Goal: Information Seeking & Learning: Find specific fact

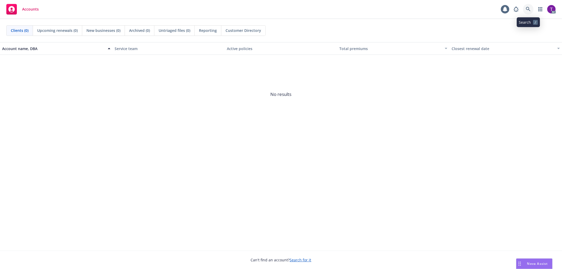
click at [528, 8] on icon at bounding box center [528, 9] width 5 height 5
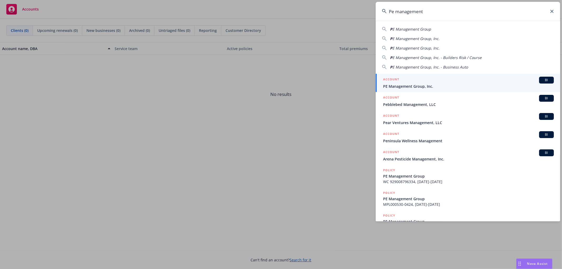
type input "Pe management"
click at [410, 80] on div "ACCOUNT BI" at bounding box center [468, 80] width 171 height 7
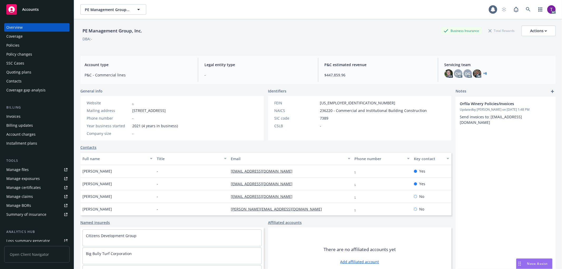
click at [33, 117] on div "Invoices" at bounding box center [36, 116] width 61 height 8
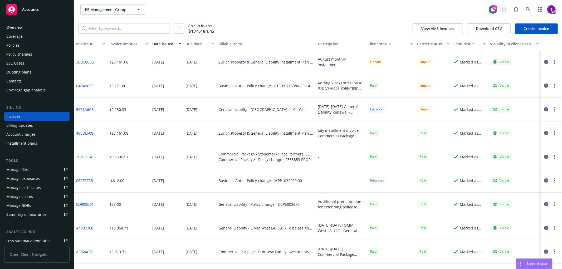
click at [378, 43] on div "Client status" at bounding box center [387, 44] width 40 height 6
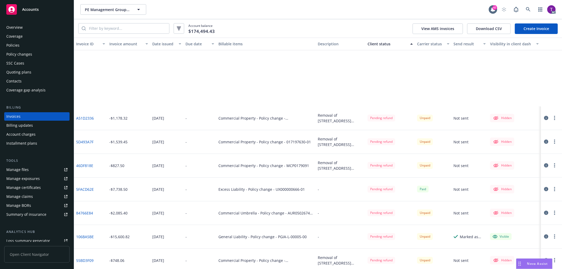
scroll to position [2388, 0]
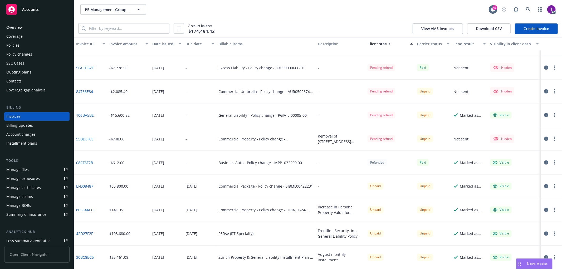
click at [30, 46] on div "Policies" at bounding box center [36, 45] width 61 height 8
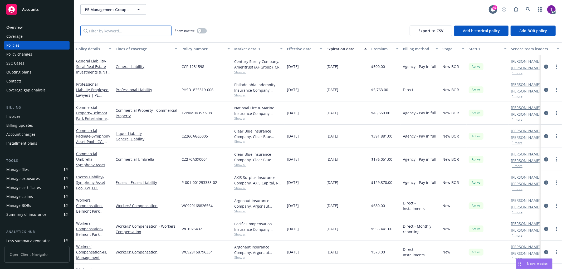
click at [135, 33] on input "Filter by keyword..." at bounding box center [125, 31] width 91 height 11
type input "p"
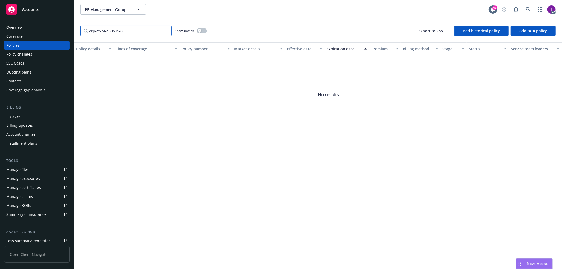
type input "orp-cf-24-a09645-00"
drag, startPoint x: 128, startPoint y: 29, endPoint x: 71, endPoint y: 28, distance: 56.6
click at [71, 28] on div "Accounts Overview Coverage Policies Policy changes SSC Cases Quoting plans Cont…" at bounding box center [281, 134] width 562 height 269
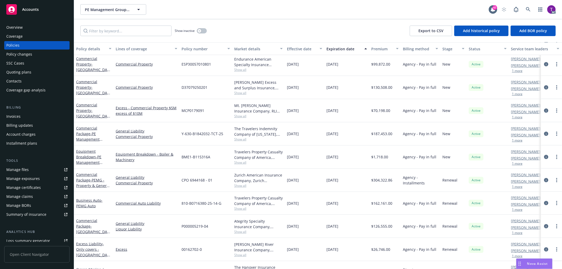
scroll to position [497, 0]
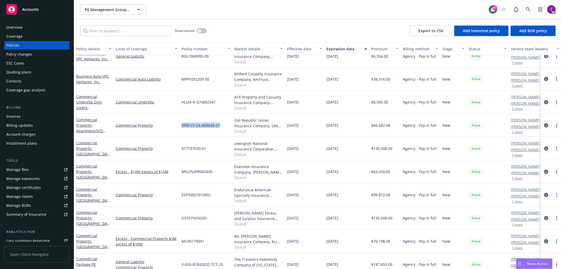
drag, startPoint x: 220, startPoint y: 126, endPoint x: 182, endPoint y: 124, distance: 37.7
click at [182, 124] on div "ORB-CF-24-A09645-01" at bounding box center [205, 125] width 53 height 23
copy span "ORB-CF-24-A09645-01"
click at [530, 9] on icon at bounding box center [528, 9] width 5 height 5
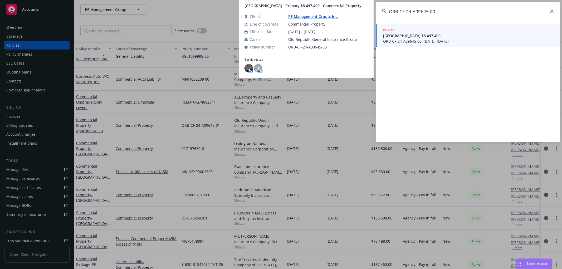
type input "ORB-CF-24-A09645-00"
click at [415, 41] on span "ORB-CF-24-A09645-00, 03/31/2024-03/31/2025" at bounding box center [468, 41] width 171 height 6
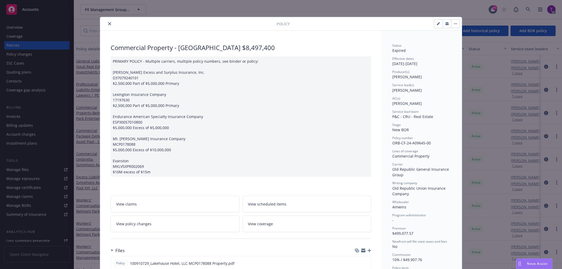
click at [108, 23] on icon "close" at bounding box center [109, 23] width 3 height 3
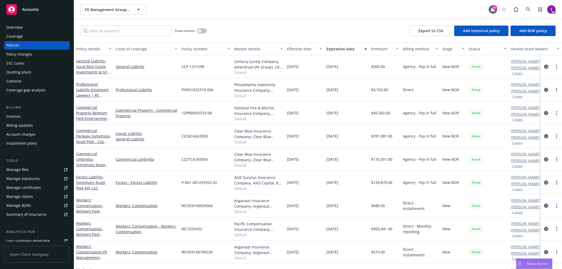
click at [17, 115] on div "Invoices" at bounding box center [13, 116] width 14 height 8
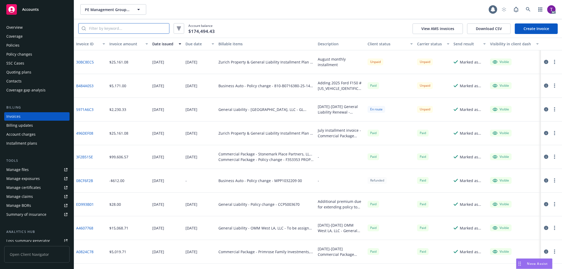
click at [118, 27] on input "search" at bounding box center [127, 28] width 83 height 10
paste input "ORB-CF-24-A09645-00"
type input "ORB-CF-24-A09645-00"
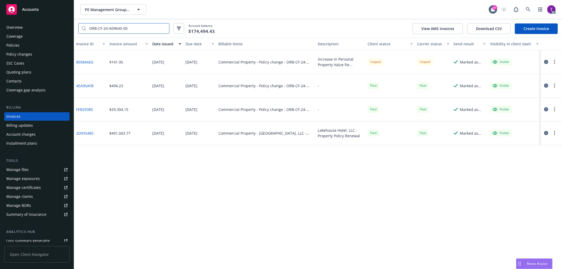
click at [165, 28] on input "ORB-CF-24-A09645-00" at bounding box center [127, 28] width 83 height 10
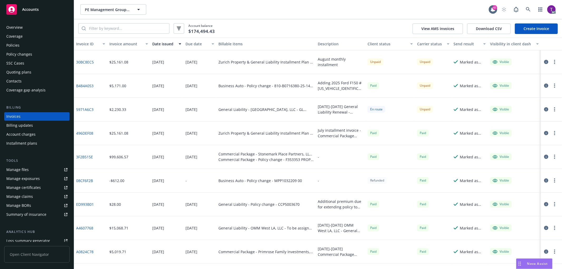
click at [379, 41] on div "Client status" at bounding box center [387, 44] width 40 height 6
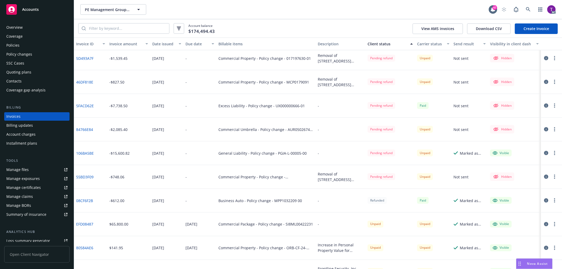
scroll to position [2388, 0]
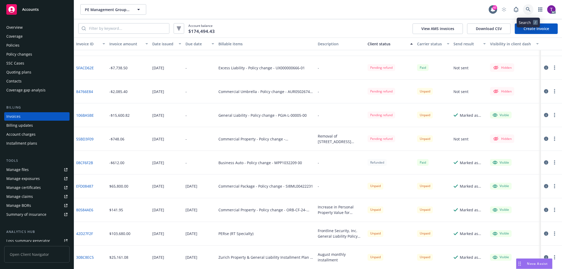
click at [526, 10] on icon at bounding box center [528, 9] width 5 height 5
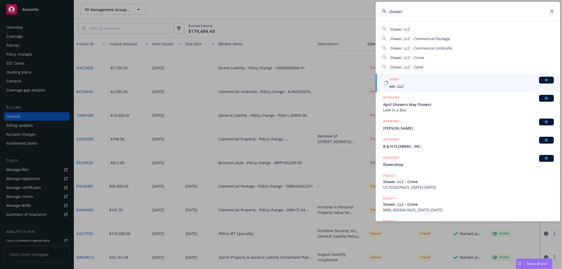
type input "slower"
click at [438, 88] on span "Slower, LLC" at bounding box center [468, 86] width 171 height 6
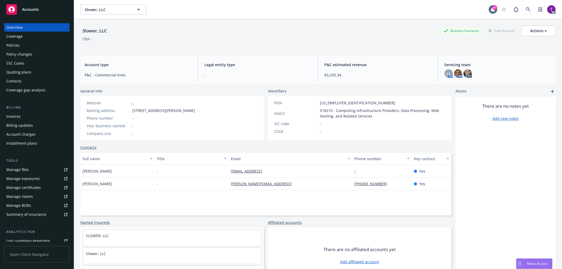
click at [15, 118] on div "Invoices" at bounding box center [13, 116] width 14 height 8
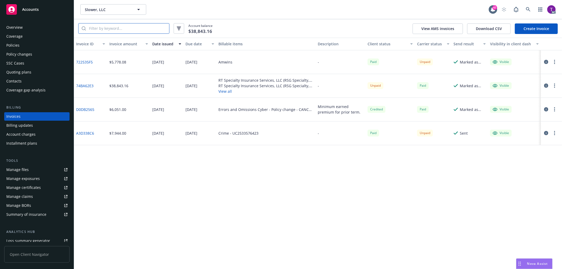
click at [93, 30] on input "search" at bounding box center [127, 28] width 83 height 10
paste input "74BA62E3"
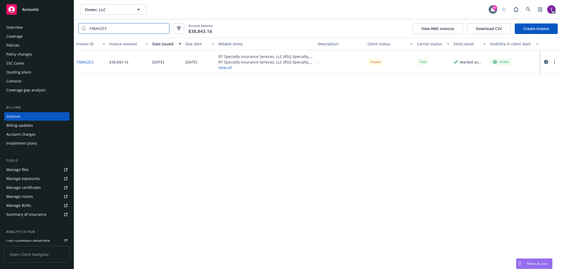
type input "74BA62E3"
click at [87, 62] on link "74BA62E3" at bounding box center [84, 62] width 17 height 6
click at [21, 47] on div "Policies" at bounding box center [36, 45] width 61 height 8
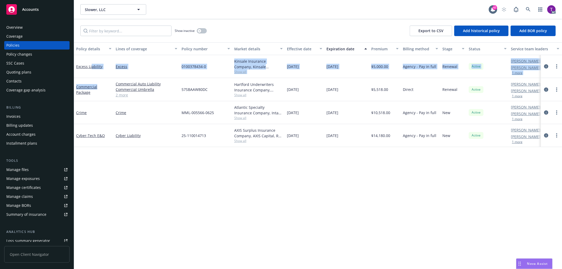
drag, startPoint x: 92, startPoint y: 68, endPoint x: 104, endPoint y: 82, distance: 18.3
click at [104, 82] on div "Excess Liability Excess 0100378434-0 Kinsale Insurance Company, Kinsale Insuran…" at bounding box center [328, 97] width 508 height 84
click at [191, 75] on div "0100378434-0" at bounding box center [205, 66] width 53 height 23
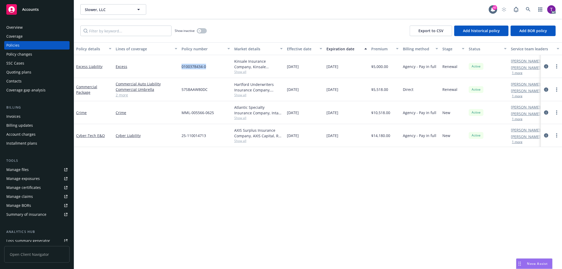
drag, startPoint x: 212, startPoint y: 69, endPoint x: 180, endPoint y: 66, distance: 31.7
click at [180, 66] on div "0100378434-0" at bounding box center [205, 66] width 53 height 23
copy span "0100378434-0"
click at [167, 204] on div "Policy details Lines of coverage Policy number Market details Effective date Ex…" at bounding box center [318, 155] width 488 height 226
drag, startPoint x: 211, startPoint y: 138, endPoint x: 178, endPoint y: 137, distance: 32.7
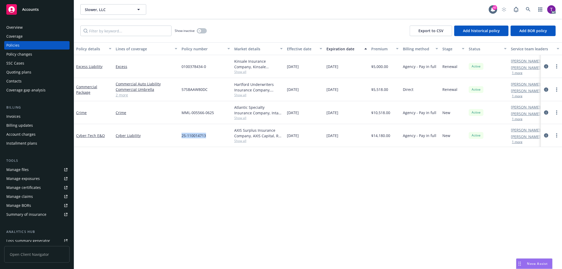
click at [178, 137] on div "Cyber - Tech E&O Cyber Liability 25-110014713 AXIS Surplus Insurance Company, A…" at bounding box center [328, 135] width 508 height 23
copy div "25-110014713"
drag, startPoint x: 392, startPoint y: 137, endPoint x: 369, endPoint y: 138, distance: 22.9
click at [369, 138] on div "$14,180.00" at bounding box center [385, 135] width 32 height 23
copy span "$14,180.00"
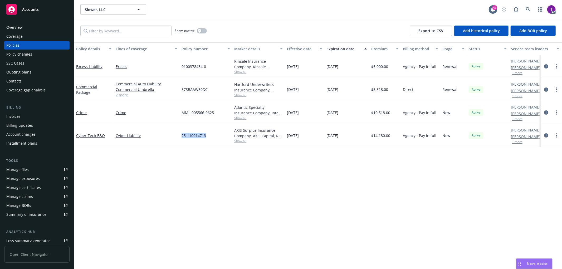
drag, startPoint x: 203, startPoint y: 138, endPoint x: 180, endPoint y: 137, distance: 22.9
click at [180, 137] on div "25-110014713" at bounding box center [205, 135] width 53 height 23
copy span "25-110014713"
click at [89, 62] on div "Excess Liability" at bounding box center [94, 66] width 40 height 23
click at [87, 66] on link "Excess Liability" at bounding box center [89, 66] width 26 height 5
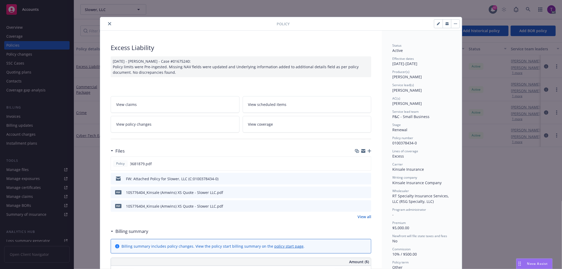
click at [357, 215] on link "View all" at bounding box center [364, 217] width 14 height 6
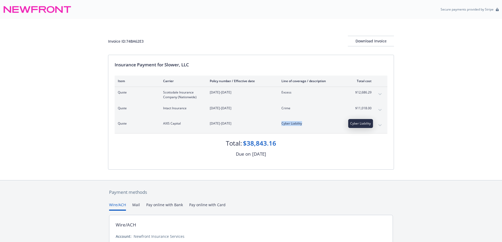
drag, startPoint x: 302, startPoint y: 126, endPoint x: 281, endPoint y: 125, distance: 21.1
click at [281, 125] on div "Quote AXIS Capital [DATE]-[DATE] Cyber Liability $15,138.87" at bounding box center [251, 125] width 273 height 15
copy span "Cyber Liability"
click at [371, 93] on span "$12,686.29" at bounding box center [362, 92] width 20 height 5
drag, startPoint x: 372, startPoint y: 93, endPoint x: 354, endPoint y: 93, distance: 18.2
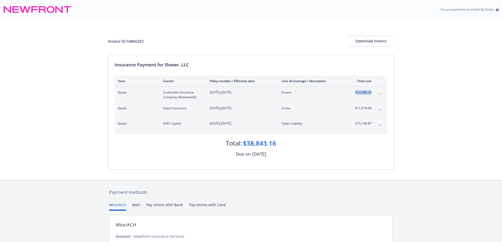
click at [354, 93] on div "Quote Scottsdale Insurance Company (Nationwide) 06/06/2025-06/06/2026 Excess $1…" at bounding box center [251, 95] width 273 height 16
copy span "$12,686.29"
drag, startPoint x: 405, startPoint y: 148, endPoint x: 392, endPoint y: 140, distance: 14.9
click at [405, 147] on div "Invoice ID: 74BA62E3 Download Invoice Insurance Payment for Slower, LLC Item Ca…" at bounding box center [251, 99] width 502 height 161
drag, startPoint x: 364, startPoint y: 127, endPoint x: 354, endPoint y: 127, distance: 9.2
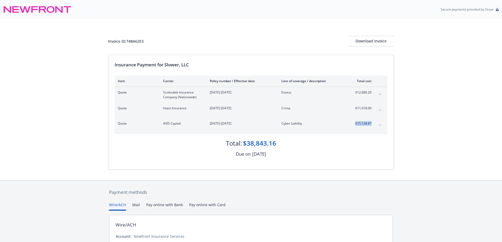
click at [354, 127] on div "Quote AXIS Capital 07/09/2025-07/09/2026 Cyber Liability $15,138.87" at bounding box center [251, 125] width 273 height 15
copy span "$15,138.87"
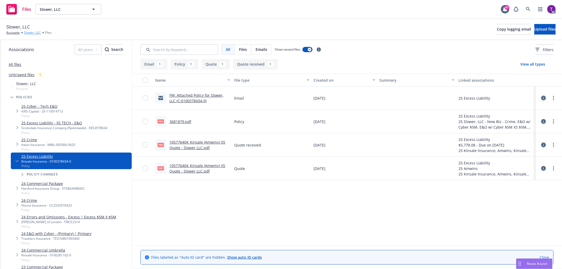
click at [34, 33] on link "Slower, LLC" at bounding box center [32, 32] width 17 height 5
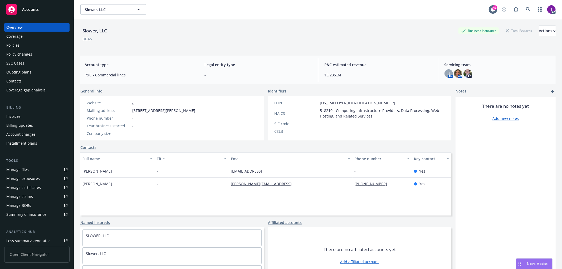
click at [26, 46] on div "Policies" at bounding box center [36, 45] width 61 height 8
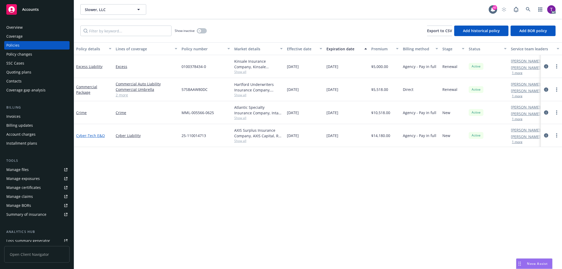
click at [91, 133] on span "- Tech E&O" at bounding box center [95, 135] width 18 height 5
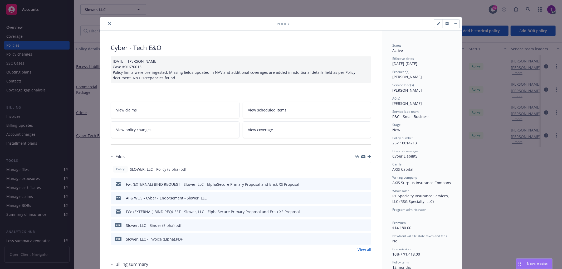
click at [364, 236] on div at bounding box center [362, 239] width 14 height 6
click at [364, 238] on icon "preview file" at bounding box center [366, 239] width 5 height 4
click at [108, 23] on icon "close" at bounding box center [109, 23] width 3 height 3
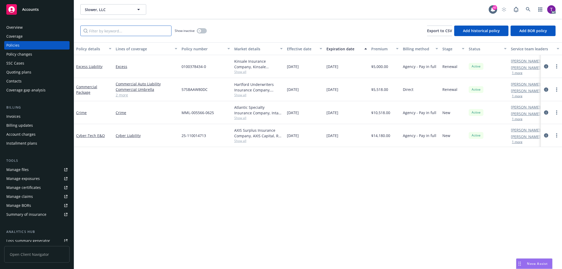
click at [107, 31] on input "Filter by keyword..." at bounding box center [125, 31] width 91 height 11
paste input "EKS3578634"
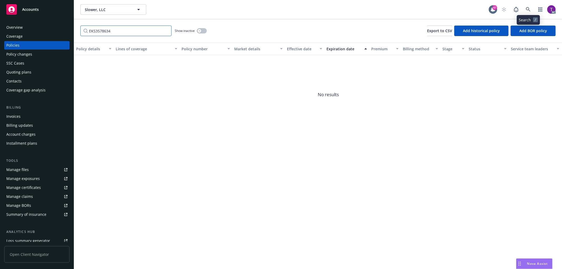
type input "EKS3578634"
click at [526, 10] on icon at bounding box center [528, 9] width 5 height 5
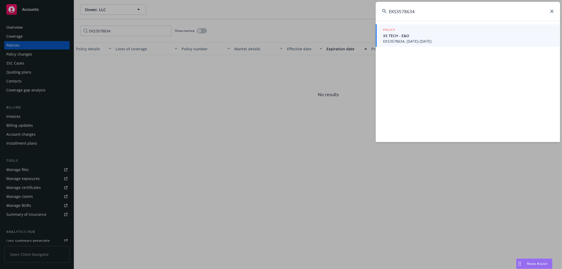
type input "EKS3578634"
click at [414, 37] on span "XS TECH - E&O" at bounding box center [468, 36] width 171 height 6
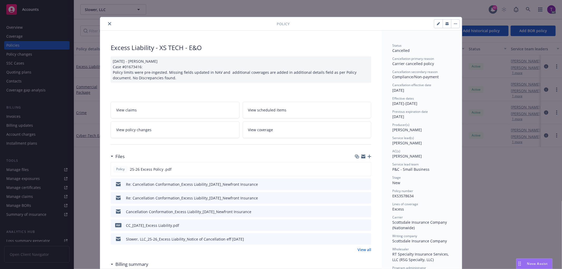
drag, startPoint x: 107, startPoint y: 22, endPoint x: 110, endPoint y: 23, distance: 3.3
click at [108, 22] on icon "close" at bounding box center [109, 23] width 3 height 3
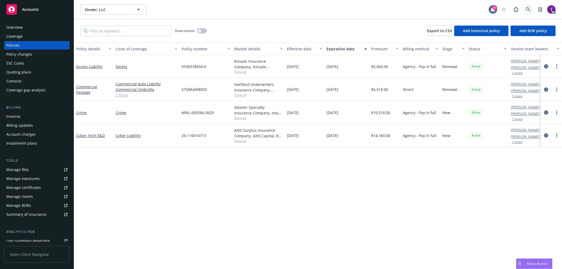
click at [524, 6] on link at bounding box center [528, 9] width 11 height 11
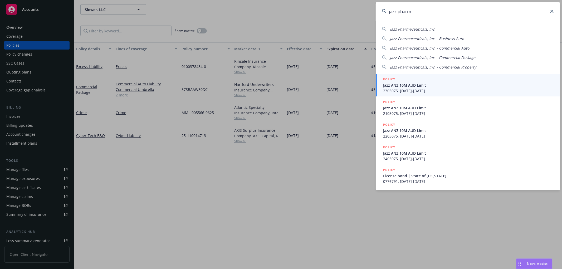
type input "jazz pharma"
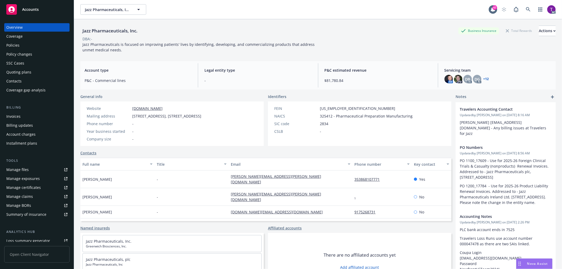
click at [13, 114] on div "Invoices" at bounding box center [13, 116] width 14 height 8
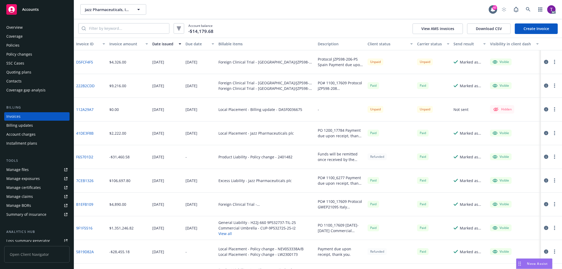
click at [117, 41] on div "Invoice amount" at bounding box center [125, 44] width 33 height 6
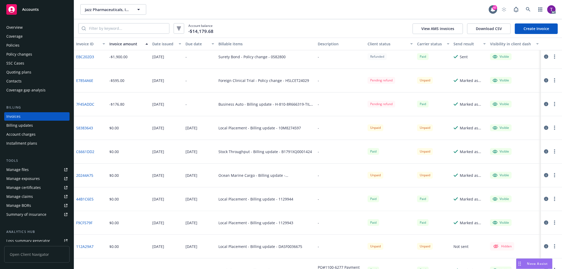
scroll to position [254, 0]
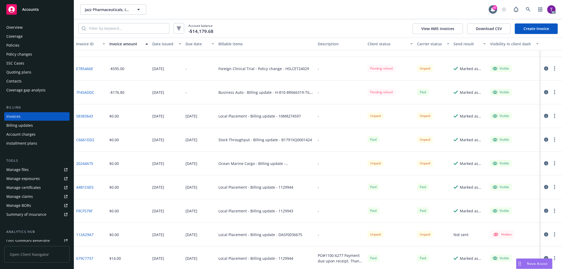
click at [367, 41] on div "Client status" at bounding box center [387, 44] width 40 height 6
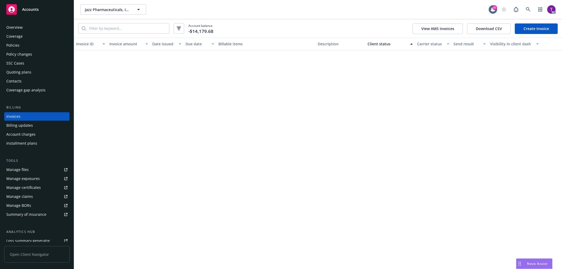
scroll to position [2056, 0]
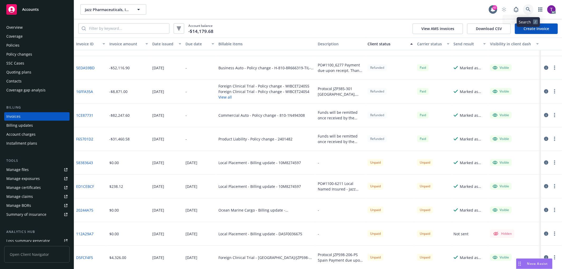
click at [525, 9] on link at bounding box center [528, 9] width 11 height 11
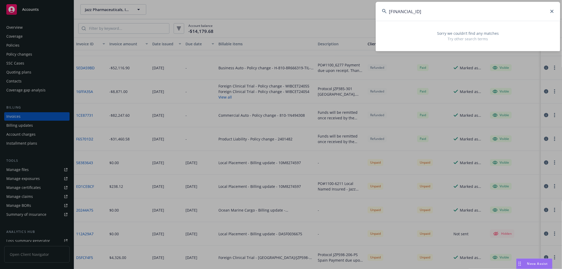
type input "IE46CHAS93090379600575"
click at [546, 12] on input "IE46CHAS93090379600575" at bounding box center [468, 11] width 184 height 19
click at [551, 9] on input "IE46CHAS93090379600575" at bounding box center [468, 11] width 184 height 19
click at [551, 10] on icon at bounding box center [551, 11] width 3 height 3
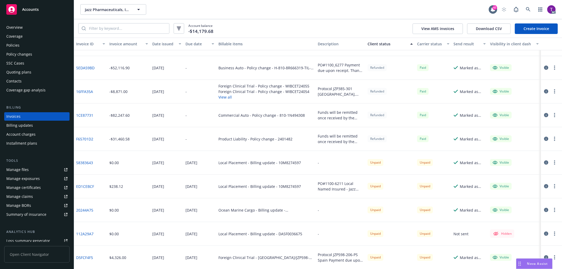
click at [17, 26] on div "Overview" at bounding box center [14, 27] width 16 height 8
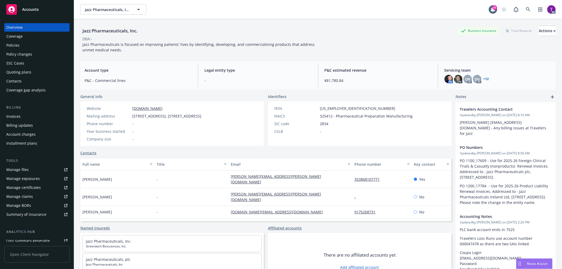
click at [484, 78] on link "+ 12" at bounding box center [486, 78] width 6 height 3
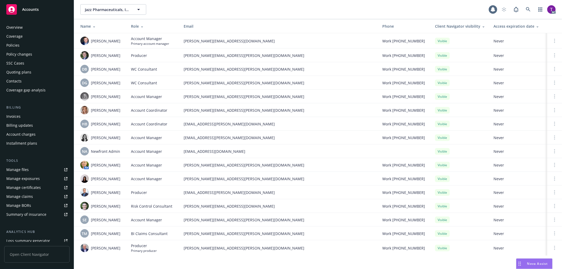
scroll to position [65, 0]
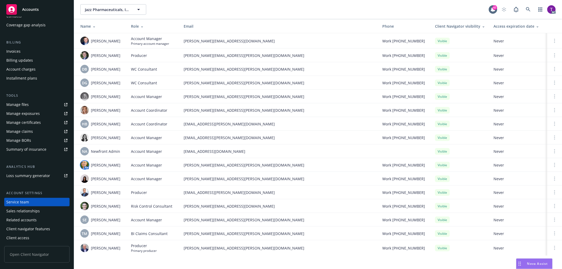
click at [83, 164] on img at bounding box center [84, 165] width 8 height 8
click at [528, 8] on icon at bounding box center [528, 9] width 5 height 5
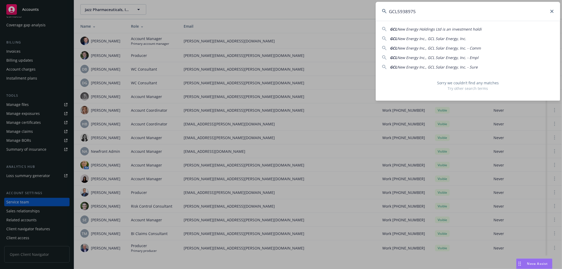
click at [441, 8] on input "GCL5938975" at bounding box center [468, 11] width 184 height 19
drag, startPoint x: 409, startPoint y: 11, endPoint x: 317, endPoint y: -2, distance: 92.8
click at [317, 0] on html "Accounts Overview Coverage Policies Policy changes SSC Cases Quoting plans Cont…" at bounding box center [281, 134] width 562 height 269
paste input "[PERSON_NAME] Air Conditioning,"
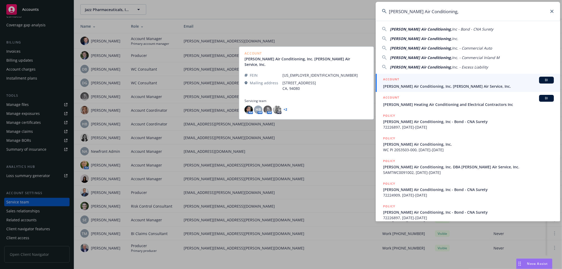
type input "[PERSON_NAME] Air Conditioning,"
click at [411, 82] on div "ACCOUNT BI" at bounding box center [468, 80] width 171 height 7
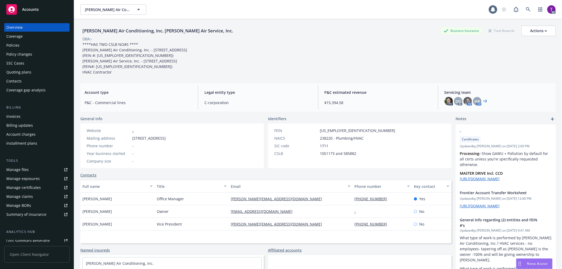
click at [16, 117] on div "Invoices" at bounding box center [13, 116] width 14 height 8
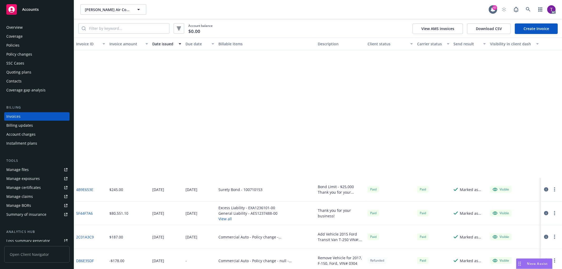
scroll to position [397, 0]
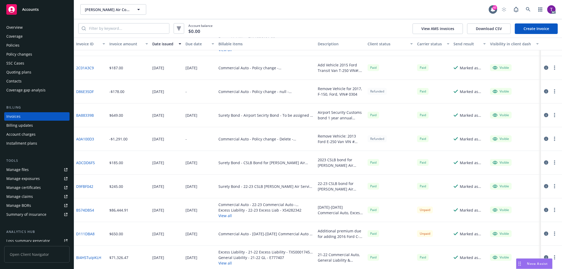
click at [121, 47] on button "Invoice amount" at bounding box center [128, 44] width 43 height 13
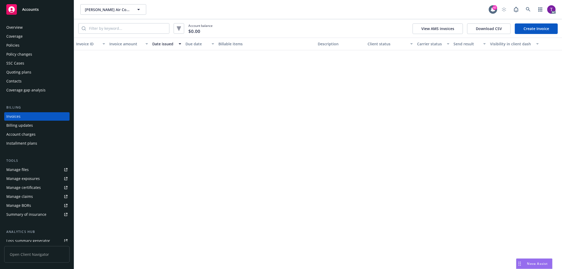
scroll to position [0, 0]
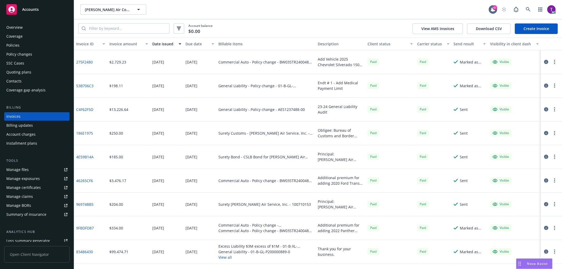
click at [118, 42] on div "Invoice amount" at bounding box center [125, 44] width 33 height 6
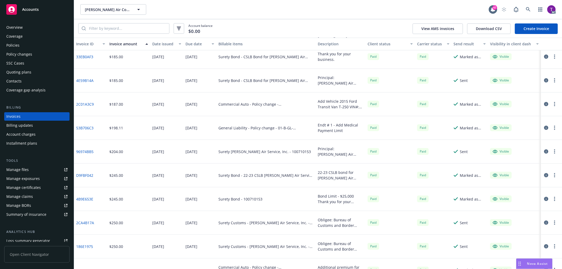
scroll to position [140, 0]
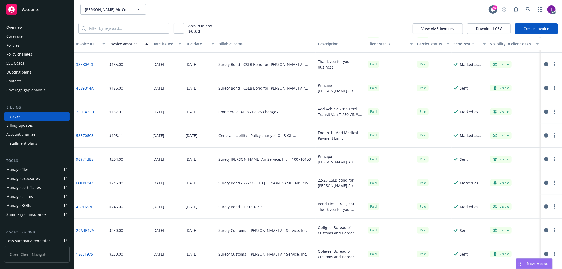
click at [91, 88] on link "4E59B14A" at bounding box center [84, 88] width 17 height 6
click at [525, 12] on link at bounding box center [528, 9] width 11 height 11
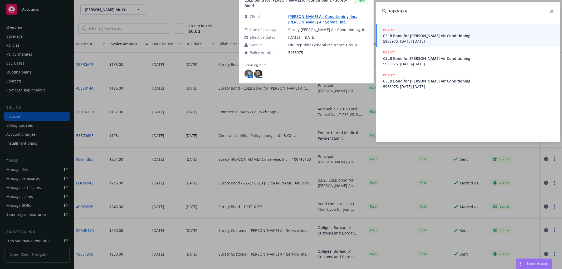
type input "5938975"
click at [423, 37] on span "CSLB Bond for [PERSON_NAME] Air Conditioning" at bounding box center [468, 36] width 171 height 6
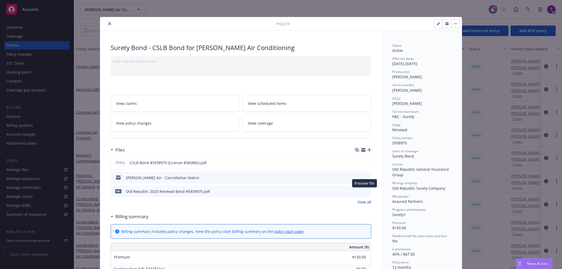
click at [364, 191] on icon "preview file" at bounding box center [366, 191] width 5 height 4
click at [108, 23] on icon "close" at bounding box center [109, 23] width 3 height 3
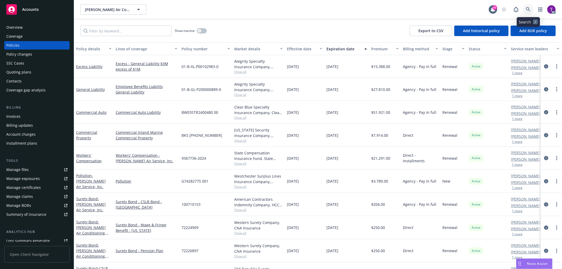
click at [526, 8] on icon at bounding box center [528, 9] width 4 height 4
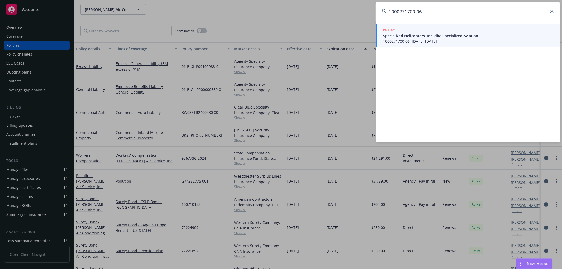
type input "1000271700-06"
click at [413, 40] on span "1000271700-06, [DATE]-[DATE]" at bounding box center [468, 41] width 171 height 6
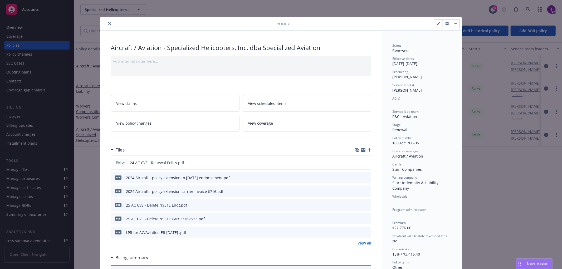
click at [108, 25] on icon "close" at bounding box center [109, 23] width 3 height 3
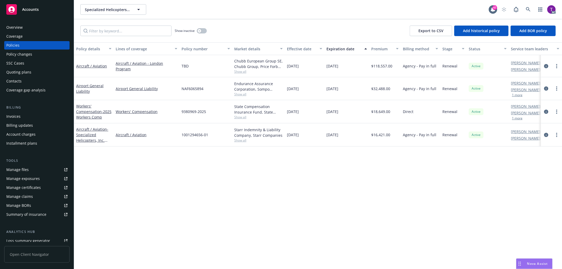
click at [20, 27] on div "Overview" at bounding box center [14, 27] width 16 height 8
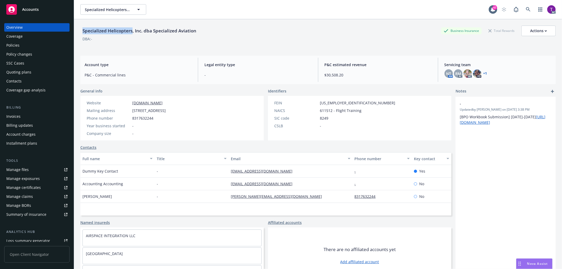
drag, startPoint x: 82, startPoint y: 31, endPoint x: 131, endPoint y: 32, distance: 48.8
click at [131, 32] on div "Specialized Helicopters, Inc. dba Specialized Aviation" at bounding box center [139, 30] width 118 height 7
copy div "Specialized Helicopters"
click at [526, 8] on icon at bounding box center [528, 9] width 5 height 5
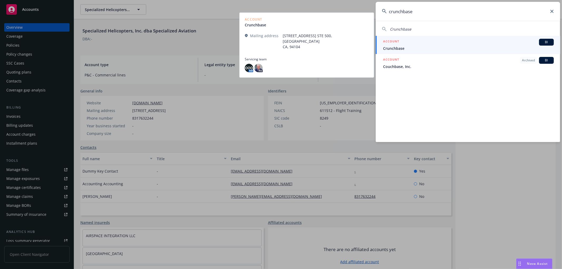
type input "crunchbase"
click at [437, 44] on div "ACCOUNT BI" at bounding box center [468, 42] width 171 height 7
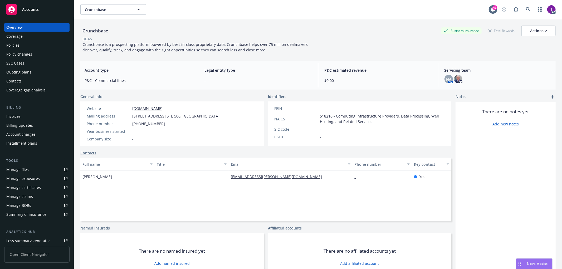
click at [22, 117] on div "Invoices" at bounding box center [36, 116] width 61 height 8
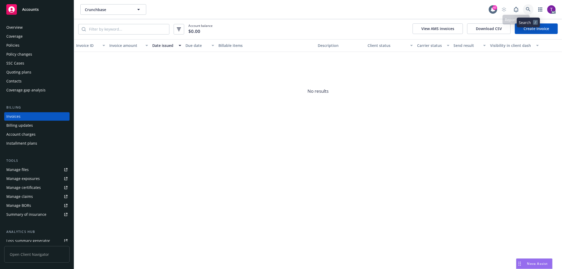
click at [526, 8] on icon at bounding box center [528, 9] width 5 height 5
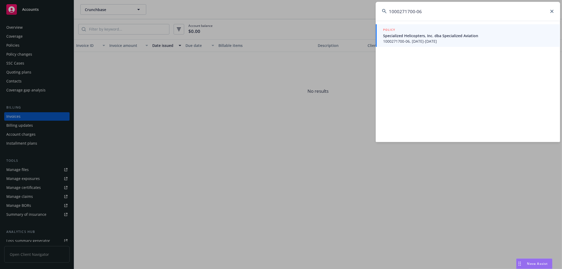
type input "1000271700-06"
click at [432, 33] on span "Specialized Helicopters, Inc. dba Specialized Aviation" at bounding box center [468, 36] width 171 height 6
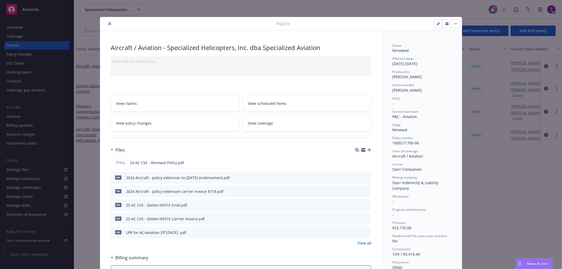
click at [109, 23] on icon "close" at bounding box center [109, 23] width 3 height 3
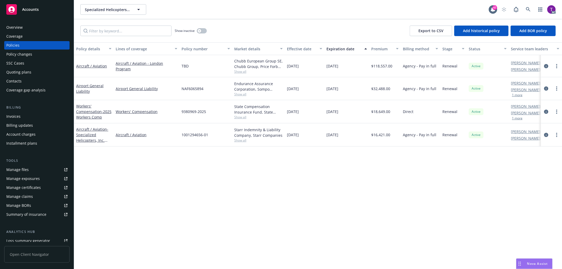
click at [24, 113] on div "Invoices" at bounding box center [36, 116] width 61 height 8
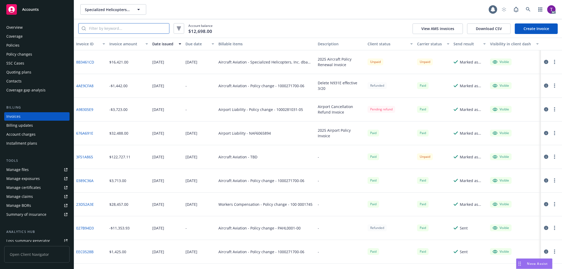
click at [117, 30] on input "search" at bounding box center [127, 28] width 83 height 10
paste input "1000271700-06"
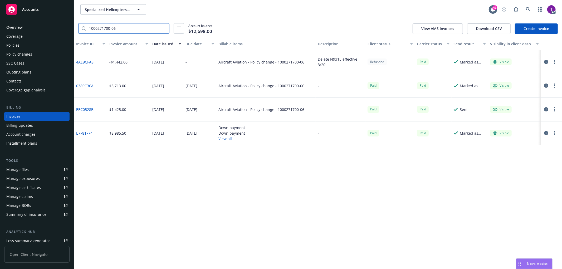
type input "1000271700-06"
click at [27, 117] on div "Invoices" at bounding box center [36, 116] width 61 height 8
click at [527, 10] on icon at bounding box center [528, 9] width 4 height 4
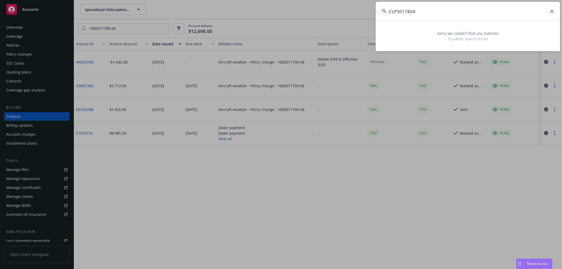
drag, startPoint x: 444, startPoint y: 9, endPoint x: 441, endPoint y: 9, distance: 3.2
click at [444, 9] on input "CLP3017804" at bounding box center [468, 11] width 184 height 19
drag, startPoint x: 428, startPoint y: 9, endPoint x: 314, endPoint y: -3, distance: 114.7
click at [314, 0] on html "Accounts Overview Coverage Policies Policy changes SSC Cases Quoting plans Cont…" at bounding box center [281, 134] width 562 height 269
paste input "USP000453240001"
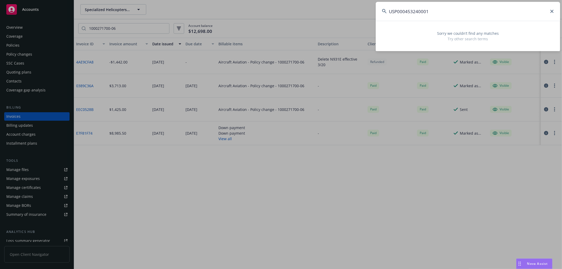
click at [468, 16] on input "USP000453240001" at bounding box center [468, 11] width 184 height 19
drag, startPoint x: 454, startPoint y: 12, endPoint x: 297, endPoint y: -14, distance: 159.1
click at [297, 0] on html "Accounts Overview Coverage Policies Policy changes SSC Cases Quoting plans Cont…" at bounding box center [281, 134] width 562 height 269
paste input "225 [GEOGRAPHIC_DATA][US_STATE] 200"
click at [457, 13] on input "225 [GEOGRAPHIC_DATA][US_STATE] 200" at bounding box center [468, 11] width 184 height 19
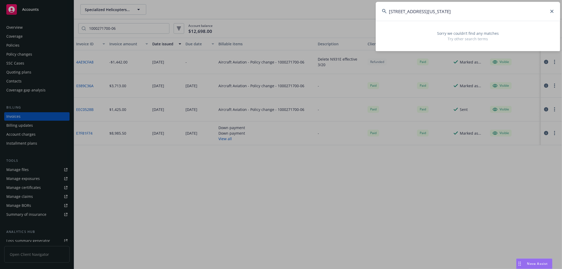
drag, startPoint x: 480, startPoint y: 12, endPoint x: 359, endPoint y: 2, distance: 122.1
click at [359, 2] on div "[STREET_ADDRESS][US_STATE] Sorry we couldn’t find any matches Try other search …" at bounding box center [281, 134] width 562 height 269
type input "[STREET_ADDRESS][US_STATE]"
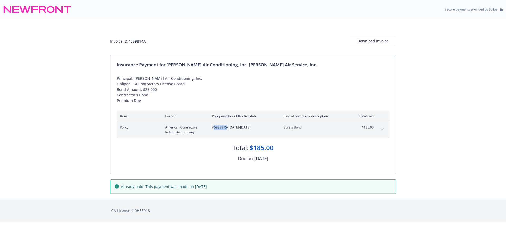
drag, startPoint x: 226, startPoint y: 129, endPoint x: 213, endPoint y: 129, distance: 13.5
click at [213, 129] on span "#5938975 - 01/01/2025-01/01/2026" at bounding box center [243, 127] width 63 height 5
copy span "5938975"
